Goal: Transaction & Acquisition: Purchase product/service

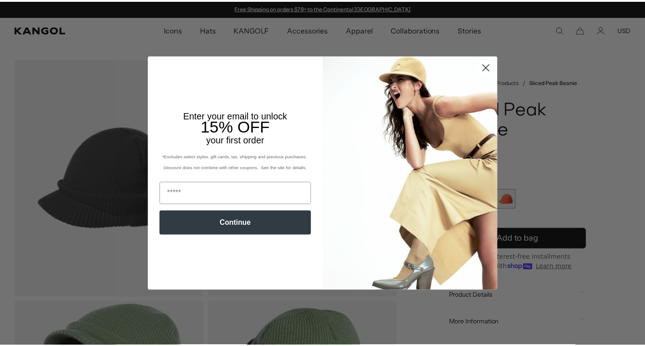
scroll to position [0, 187]
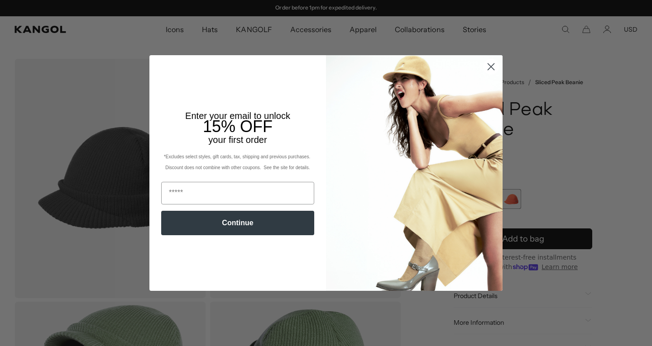
click at [486, 64] on circle "Close dialog" at bounding box center [491, 66] width 15 height 15
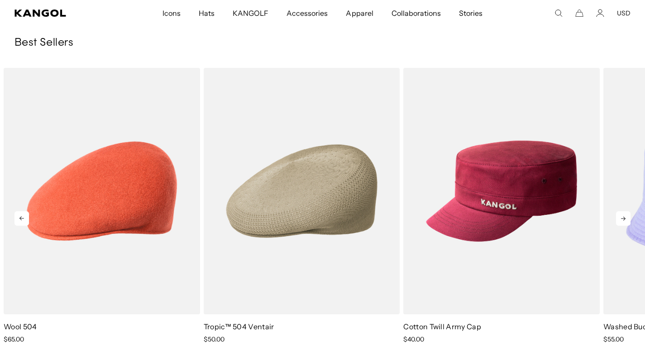
scroll to position [0, 0]
click at [622, 218] on icon at bounding box center [623, 218] width 14 height 14
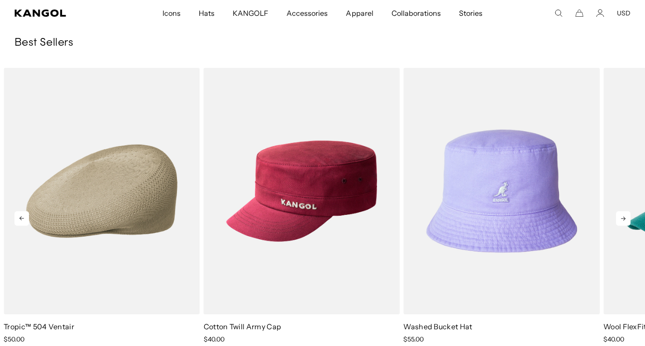
click at [627, 217] on icon at bounding box center [623, 218] width 14 height 14
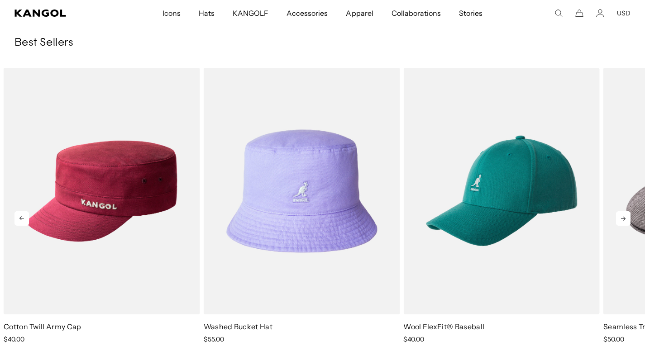
scroll to position [0, 187]
click at [623, 220] on icon at bounding box center [623, 218] width 14 height 14
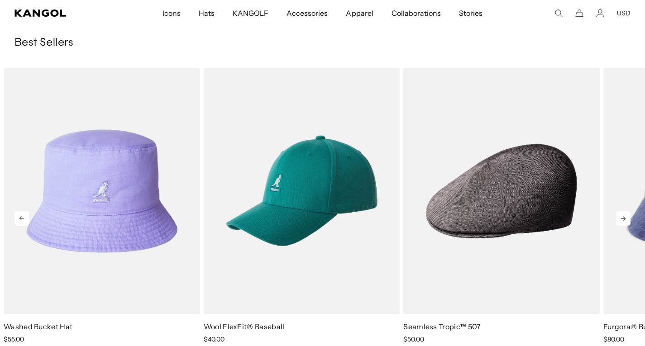
click at [623, 220] on icon at bounding box center [623, 218] width 14 height 14
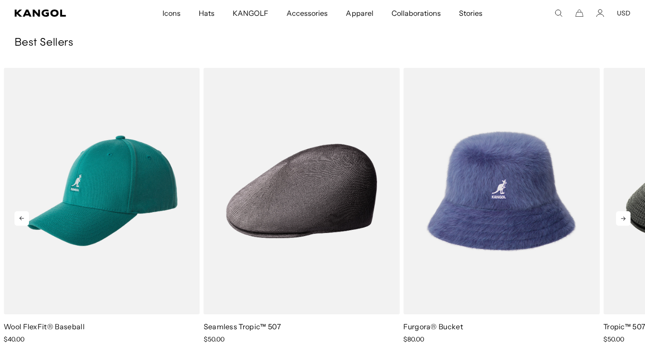
scroll to position [0, 0]
click at [623, 220] on icon at bounding box center [623, 218] width 14 height 14
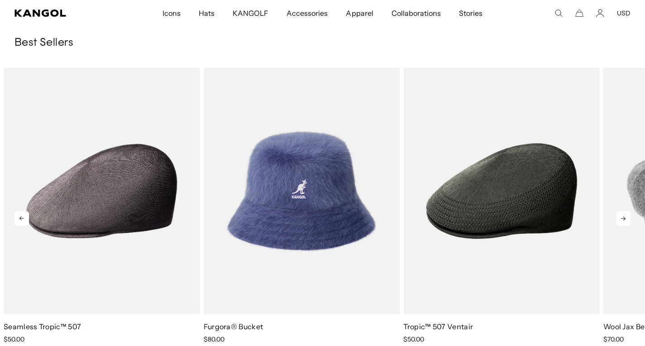
click at [623, 220] on icon at bounding box center [623, 218] width 14 height 14
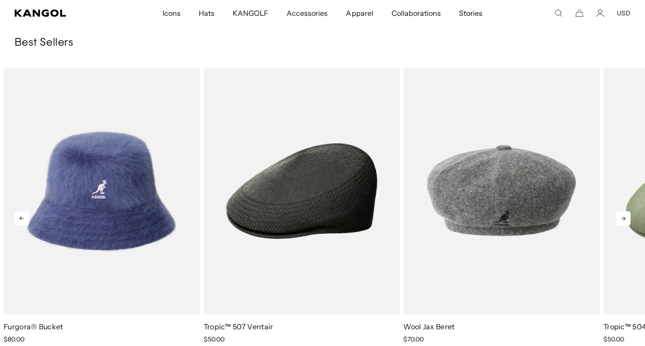
click at [623, 220] on icon at bounding box center [623, 218] width 14 height 14
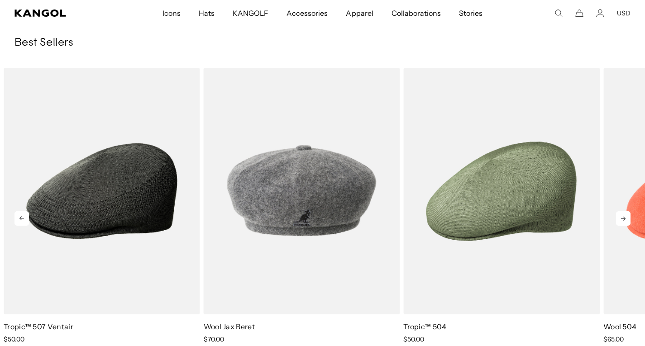
scroll to position [0, 187]
click at [623, 220] on icon at bounding box center [623, 218] width 14 height 14
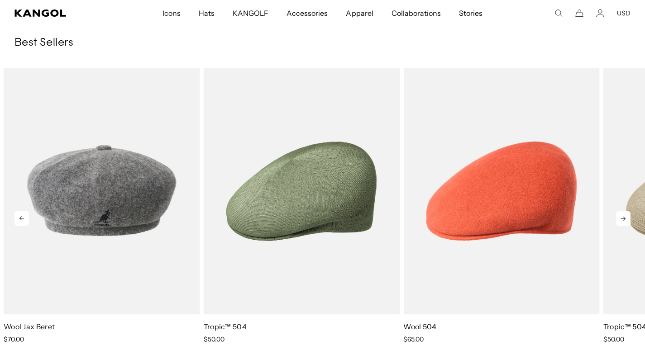
click at [623, 220] on icon at bounding box center [623, 218] width 14 height 14
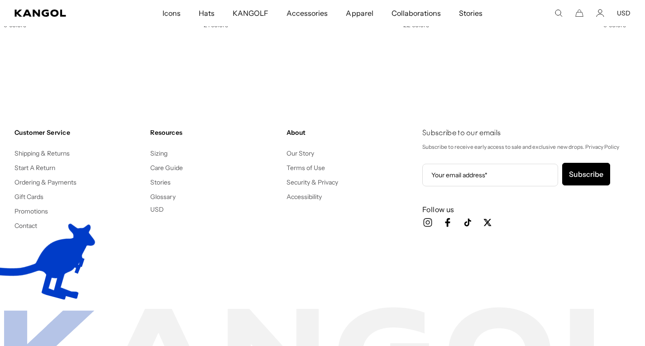
scroll to position [1278, 0]
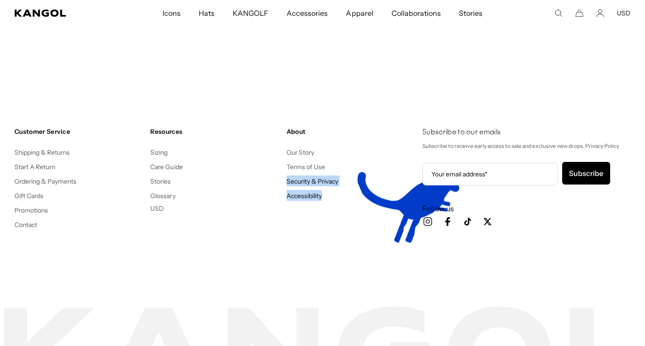
drag, startPoint x: 340, startPoint y: 266, endPoint x: 337, endPoint y: 162, distance: 104.7
click at [337, 162] on div "Customer Service Shipping & Returns Start A Return Ordering & Payments Gift Car…" at bounding box center [322, 192] width 645 height 203
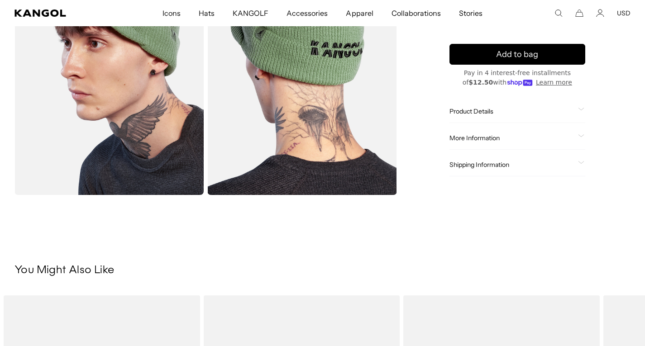
scroll to position [0, 0]
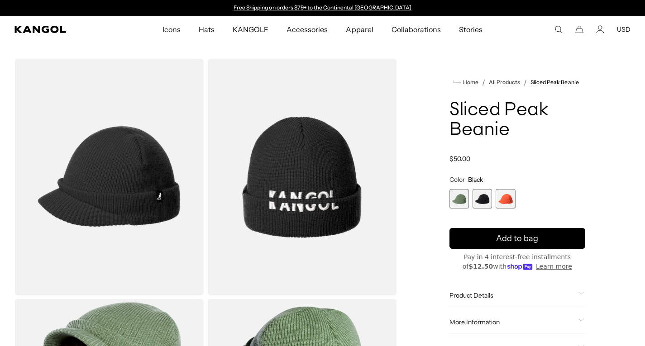
click at [103, 152] on img "Gallery Viewer" at bounding box center [108, 177] width 189 height 237
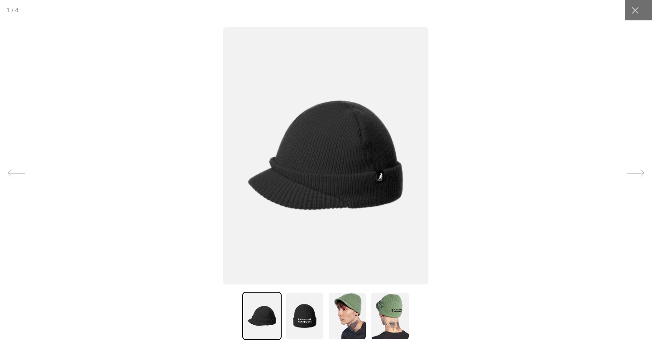
click at [384, 324] on img at bounding box center [389, 316] width 39 height 48
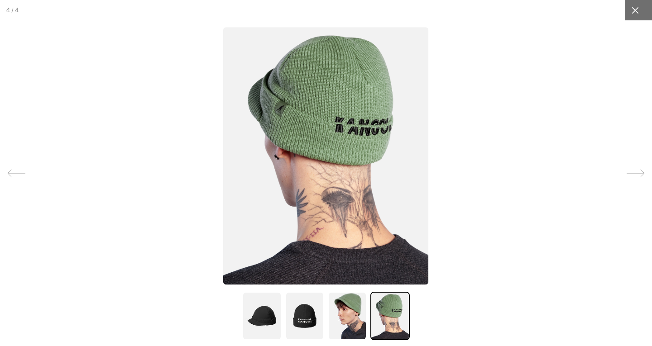
click at [631, 6] on icon at bounding box center [635, 10] width 9 height 9
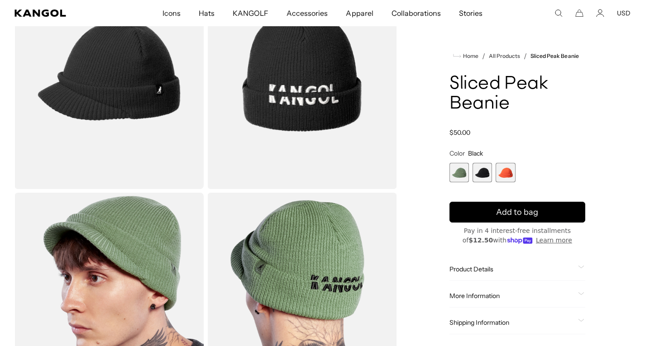
click at [578, 272] on div "Product Details" at bounding box center [518, 269] width 136 height 8
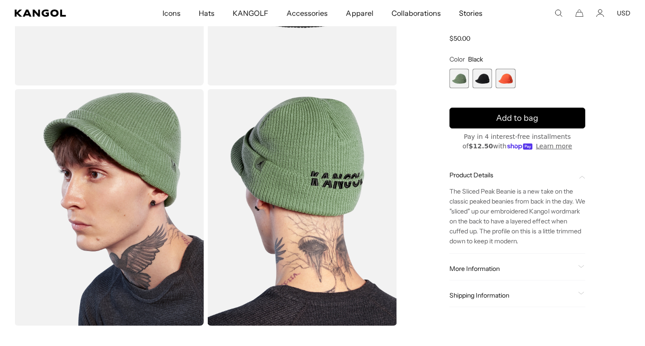
click at [580, 270] on span at bounding box center [581, 269] width 7 height 7
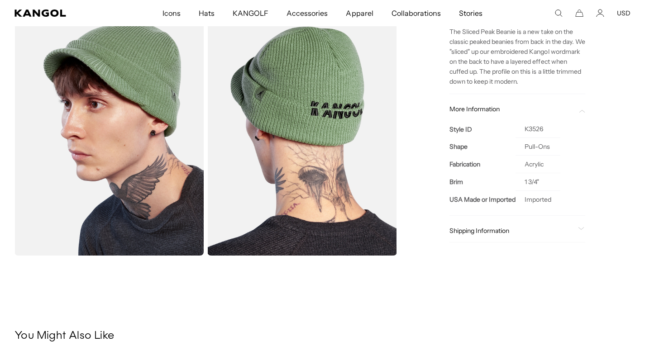
click at [580, 225] on div "Shipping Information Ship to 27601 Standard Shipping: [DATE] Expedited Shipping…" at bounding box center [518, 231] width 136 height 23
click at [581, 228] on icon at bounding box center [581, 228] width 6 height 3
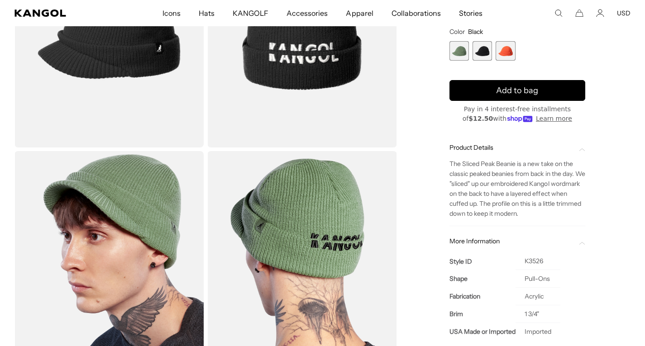
scroll to position [0, 187]
